Goal: Task Accomplishment & Management: Complete application form

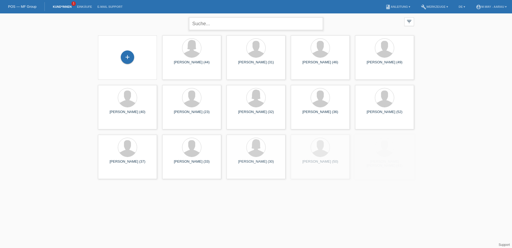
click at [214, 20] on input "text" at bounding box center [256, 23] width 134 height 13
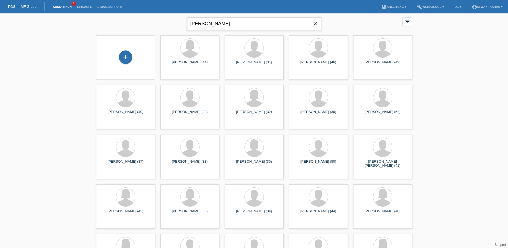
type input "ines"
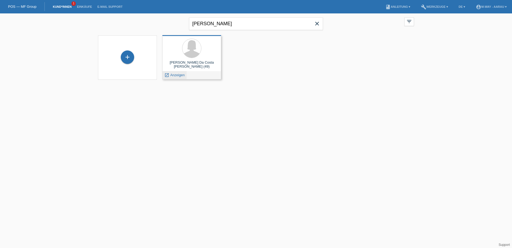
click at [178, 75] on span "Anzeigen" at bounding box center [177, 75] width 14 height 4
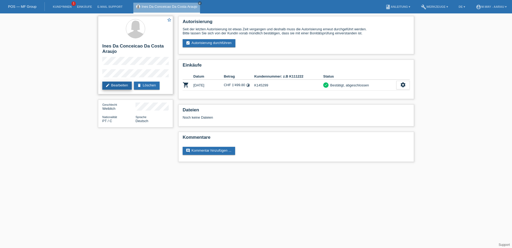
click at [118, 86] on link "edit Bearbeiten" at bounding box center [116, 85] width 29 height 8
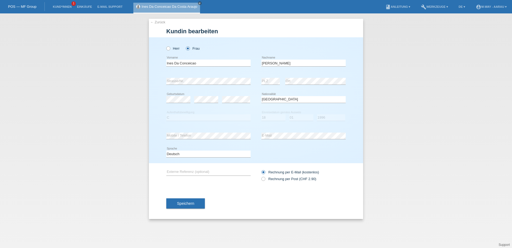
select select "PT"
select select "C"
select select "18"
select select "01"
select select "1996"
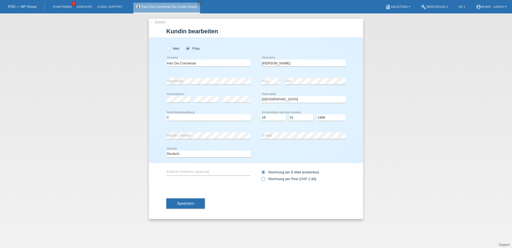
click at [261, 176] on icon at bounding box center [261, 176] width 0 height 0
click at [264, 180] on input "Rechnung per Post (CHF 2.90)" at bounding box center [263, 180] width 3 height 7
radio input "true"
click at [196, 204] on button "Speichern" at bounding box center [185, 203] width 39 height 10
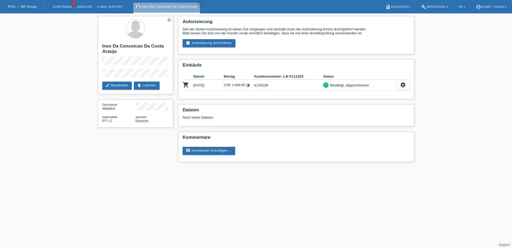
drag, startPoint x: 106, startPoint y: 197, endPoint x: 101, endPoint y: 200, distance: 5.6
click at [102, 167] on html "POS — MF Group Kund*innen 1 Einkäufe E-Mail Support Ines Da Conceicao Da Costa …" at bounding box center [256, 83] width 512 height 167
drag, startPoint x: 288, startPoint y: 77, endPoint x: 303, endPoint y: 75, distance: 15.1
click at [303, 75] on th "Kundennummer: z.B K111222" at bounding box center [288, 76] width 69 height 6
drag, startPoint x: 303, startPoint y: 75, endPoint x: 302, endPoint y: 98, distance: 23.1
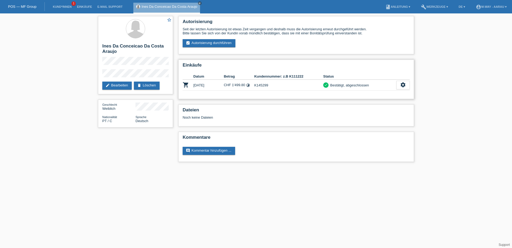
click at [302, 98] on div "Einkäufe Datum Betrag Kundennummer: z.B K111222 Status shopping_cart 14.08.2025…" at bounding box center [296, 78] width 236 height 39
click at [126, 84] on link "edit Bearbeiten" at bounding box center [116, 85] width 29 height 8
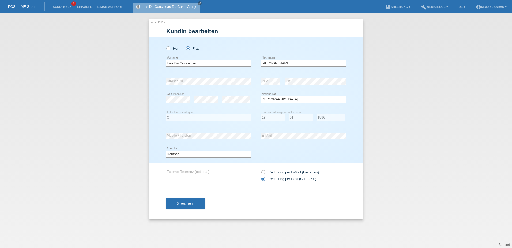
select select "PT"
select select "C"
select select "18"
select select "01"
select select "1996"
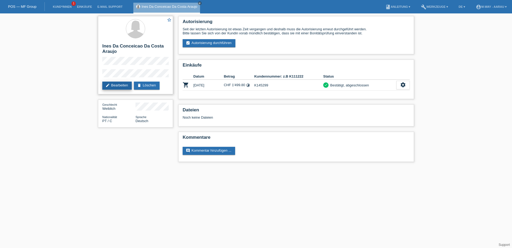
click at [114, 85] on link "edit Bearbeiten" at bounding box center [116, 85] width 29 height 8
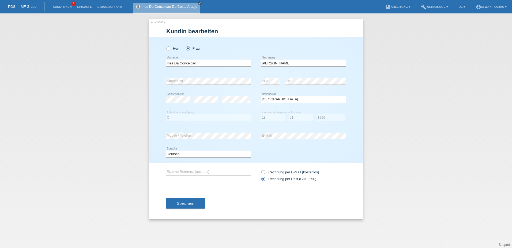
select select "PT"
select select "C"
select select "18"
select select "01"
select select "1996"
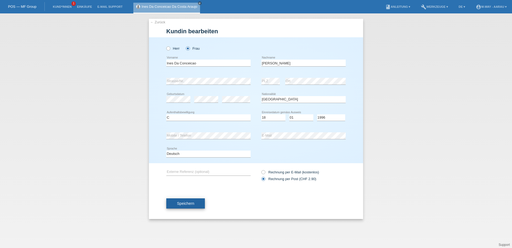
click at [193, 203] on span "Speichern" at bounding box center [185, 203] width 17 height 4
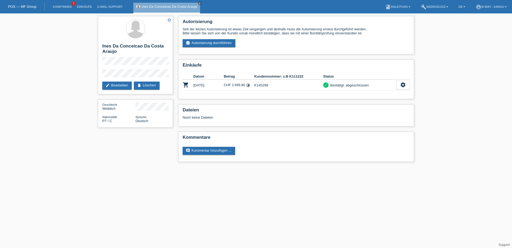
click at [66, 8] on li "Kund*innen 1" at bounding box center [62, 7] width 24 height 14
click at [69, 7] on link "Kund*innen" at bounding box center [62, 6] width 24 height 3
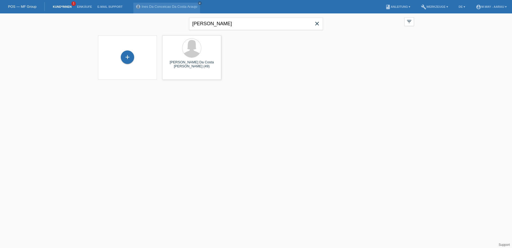
click at [318, 23] on icon "close" at bounding box center [317, 23] width 6 height 6
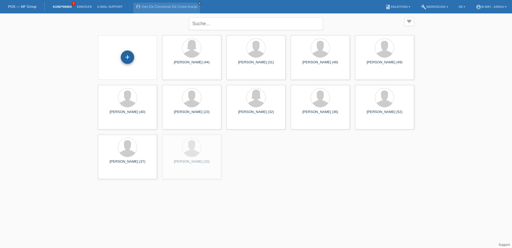
click at [129, 57] on div "+" at bounding box center [127, 57] width 13 height 9
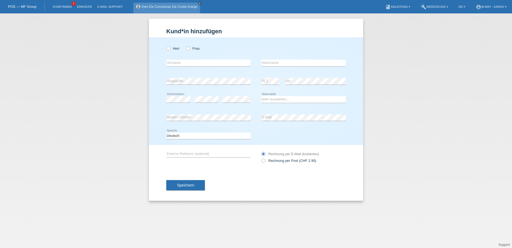
click at [199, 2] on icon "close" at bounding box center [200, 3] width 3 height 3
click at [166, 46] on icon at bounding box center [166, 46] width 0 height 0
click at [168, 49] on input "Herr" at bounding box center [167, 47] width 3 height 3
radio input "true"
click at [178, 65] on input "text" at bounding box center [208, 62] width 84 height 7
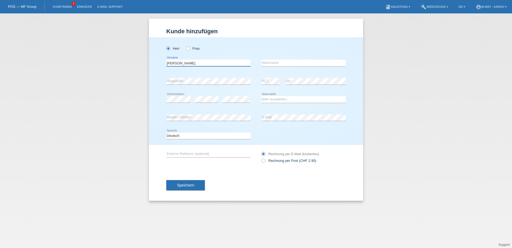
type input "[PERSON_NAME]"
click at [268, 59] on input "text" at bounding box center [304, 62] width 84 height 7
type input "Tesic"
click at [274, 84] on div "error PLZ" at bounding box center [271, 81] width 18 height 7
click at [274, 100] on select "Bitte auswählen... Schweiz Deutschland Liechtenstein Österreich ------------ Af…" at bounding box center [304, 99] width 84 height 6
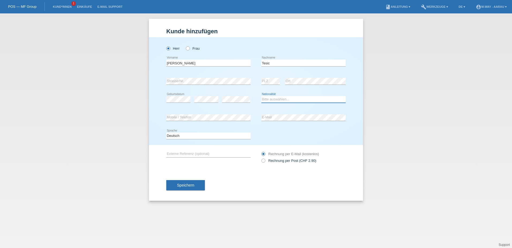
select select "RS"
click at [262, 96] on select "Bitte auswählen... Schweiz Deutschland Liechtenstein Österreich ------------ Af…" at bounding box center [304, 99] width 84 height 6
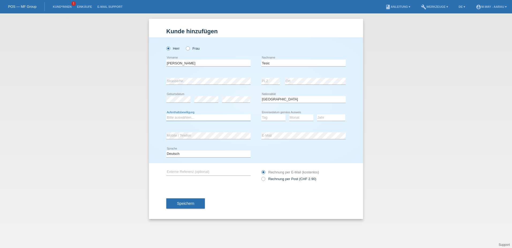
click at [213, 118] on select "Bitte auswählen... C B B - Flüchtlingsstatus Andere" at bounding box center [208, 117] width 84 height 6
select select "C"
click at [166, 114] on select "Bitte auswählen... C B B - Flüchtlingsstatus Andere" at bounding box center [208, 117] width 84 height 6
click at [281, 119] on select "Tag 01 02 03 04 05 06 07 08 09 10 11" at bounding box center [274, 117] width 24 height 6
select select "26"
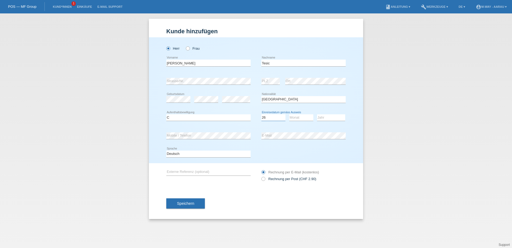
click at [262, 114] on select "Tag 01 02 03 04 05 06 07 08 09 10 11" at bounding box center [274, 117] width 24 height 6
click at [297, 116] on select "Monat 01 02 03 04 05 06 07 08 09 10 11" at bounding box center [301, 117] width 24 height 6
select select "03"
click at [289, 114] on select "Monat 01 02 03 04 05 06 07 08 09 10 11" at bounding box center [301, 117] width 24 height 6
click at [335, 115] on select "Jahr 2025 2024 2023 2022 2021 2020 2019 2018 2017 2016 2015 2014 2013 2012 2011…" at bounding box center [331, 117] width 28 height 6
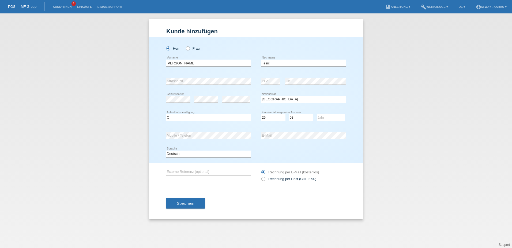
click at [332, 118] on select "Jahr 2025 2024 2023 2022 2021 2020 2019 2018 2017 2016 2015 2014 2013 2012 2011…" at bounding box center [331, 117] width 28 height 6
select select "1993"
click at [317, 114] on select "Jahr 2025 2024 2023 2022 2021 2020 2019 2018 2017 2016 2015 2014 2013 2012 2011…" at bounding box center [331, 117] width 28 height 6
click at [192, 199] on button "Speichern" at bounding box center [185, 203] width 39 height 10
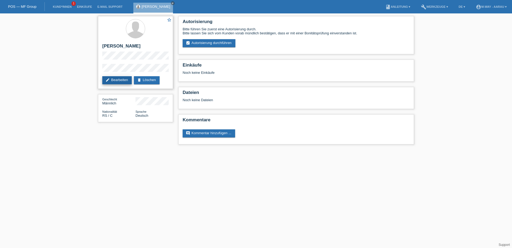
click at [125, 79] on link "edit Bearbeiten" at bounding box center [116, 80] width 29 height 8
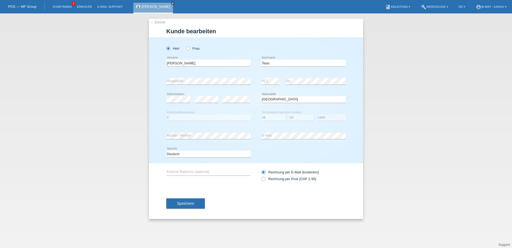
select select "RS"
select select "C"
select select "26"
select select "03"
select select "1993"
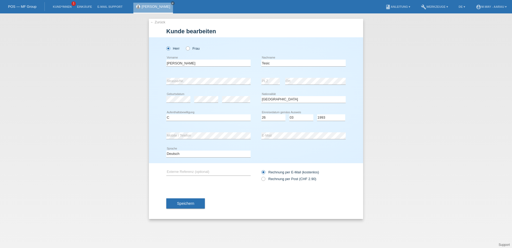
click at [247, 191] on div "Speichern" at bounding box center [256, 203] width 180 height 31
click at [188, 200] on button "Speichern" at bounding box center [185, 203] width 39 height 10
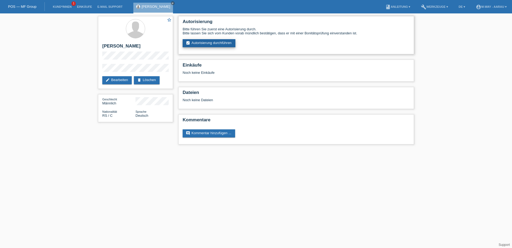
click at [223, 41] on link "assignment_turned_in Autorisierung durchführen" at bounding box center [209, 43] width 53 height 8
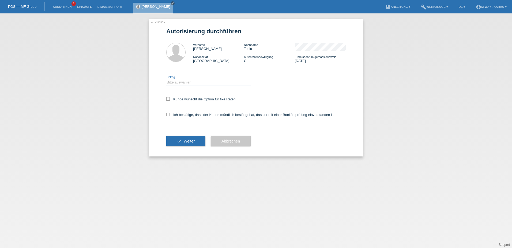
click at [194, 85] on select "Bitte auswählen CHF 1.00 - CHF 499.00 CHF 500.00 - CHF 1'999.00 CHF 2'000.00 - …" at bounding box center [208, 82] width 84 height 6
select select "3"
click at [166, 79] on select "Bitte auswählen CHF 1.00 - CHF 499.00 CHF 500.00 - CHF 1'999.00 CHF 2'000.00 - …" at bounding box center [208, 82] width 84 height 6
click at [170, 100] on label "Kunde wünscht die Option für fixe Raten" at bounding box center [200, 99] width 69 height 4
click at [170, 100] on input "Kunde wünscht die Option für fixe Raten" at bounding box center [167, 98] width 3 height 3
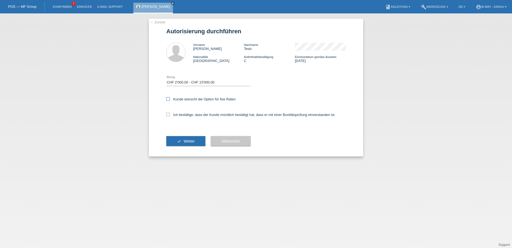
checkbox input "true"
click at [169, 115] on icon at bounding box center [167, 114] width 3 height 3
click at [169, 115] on input "Ich bestätige, dass der Kunde mündlich bestätigt hat, dass er mit einer Bonität…" at bounding box center [167, 114] width 3 height 3
checkbox input "true"
click at [183, 143] on button "check Weiter" at bounding box center [185, 141] width 39 height 10
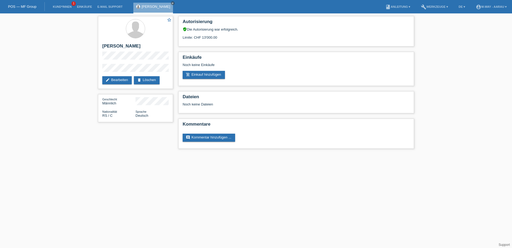
click at [238, 154] on html "POS — MF Group Kund*innen 1 Einkäufe E-Mail Support [PERSON_NAME] close menu" at bounding box center [256, 77] width 512 height 154
